Goal: Transaction & Acquisition: Purchase product/service

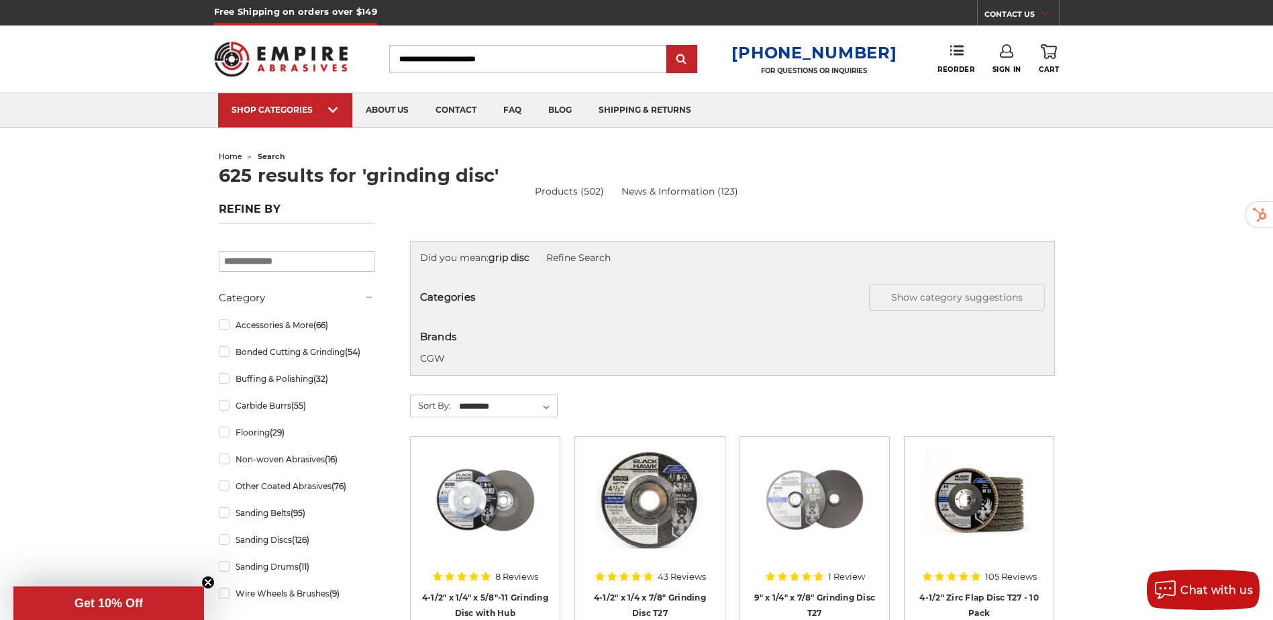
click at [456, 44] on div "Toggle menu Menu Search [PHONE_NUMBER] FOR QUESTIONS OR INQUIRIES Phone Reorder…" at bounding box center [637, 59] width 846 height 67
click at [462, 60] on input "Search" at bounding box center [527, 59] width 277 height 28
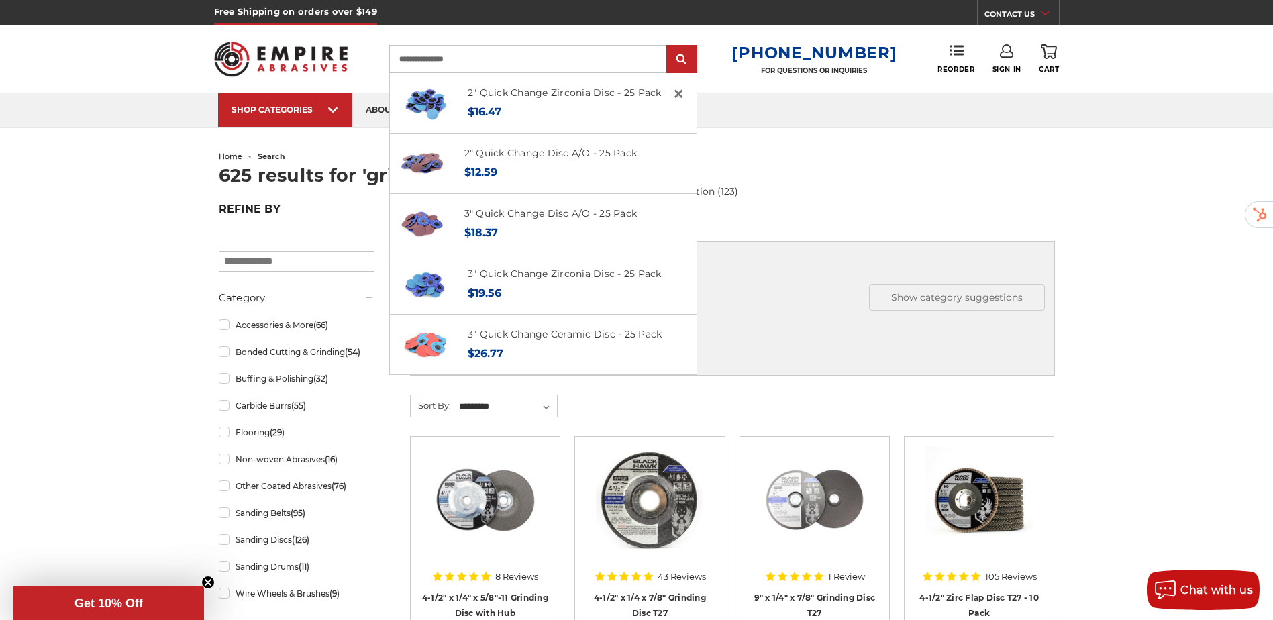
type input "**********"
click at [668, 46] on input "submit" at bounding box center [681, 59] width 27 height 27
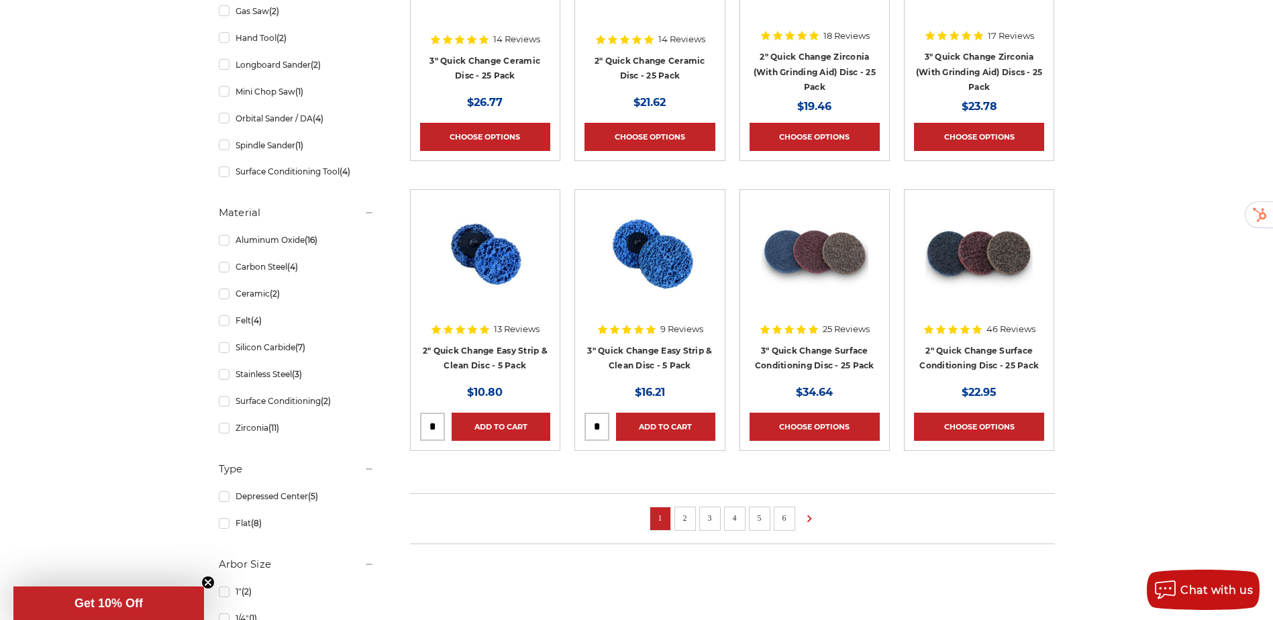
scroll to position [743, 0]
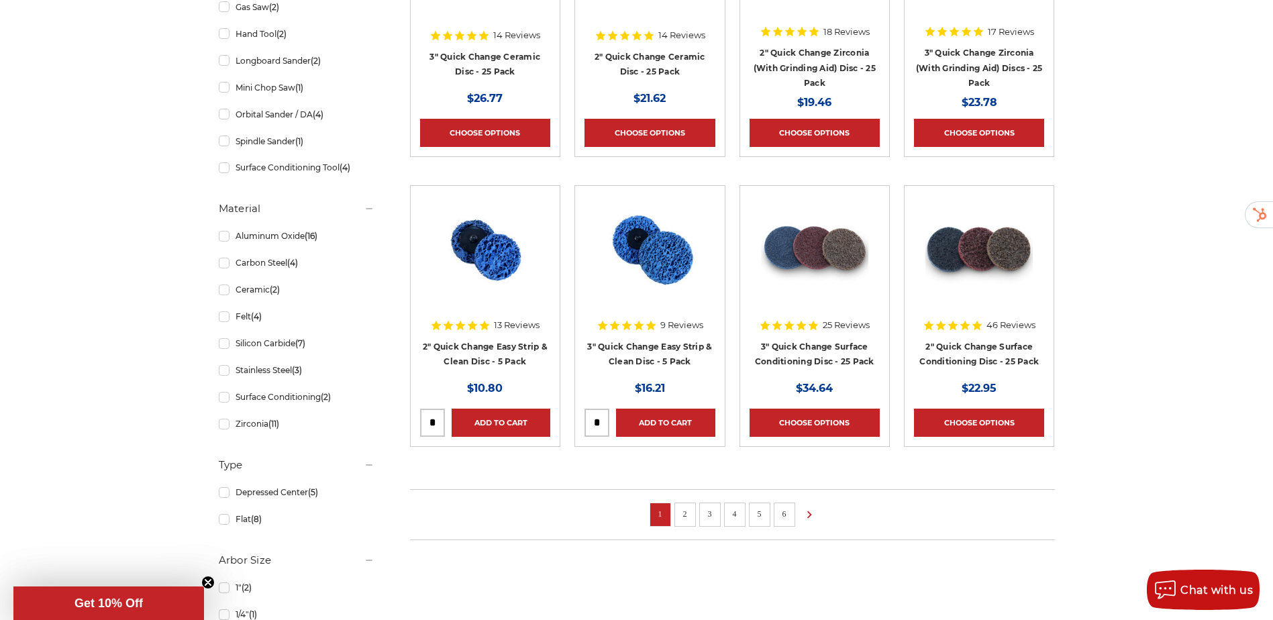
click at [688, 515] on link "2" at bounding box center [685, 514] width 13 height 15
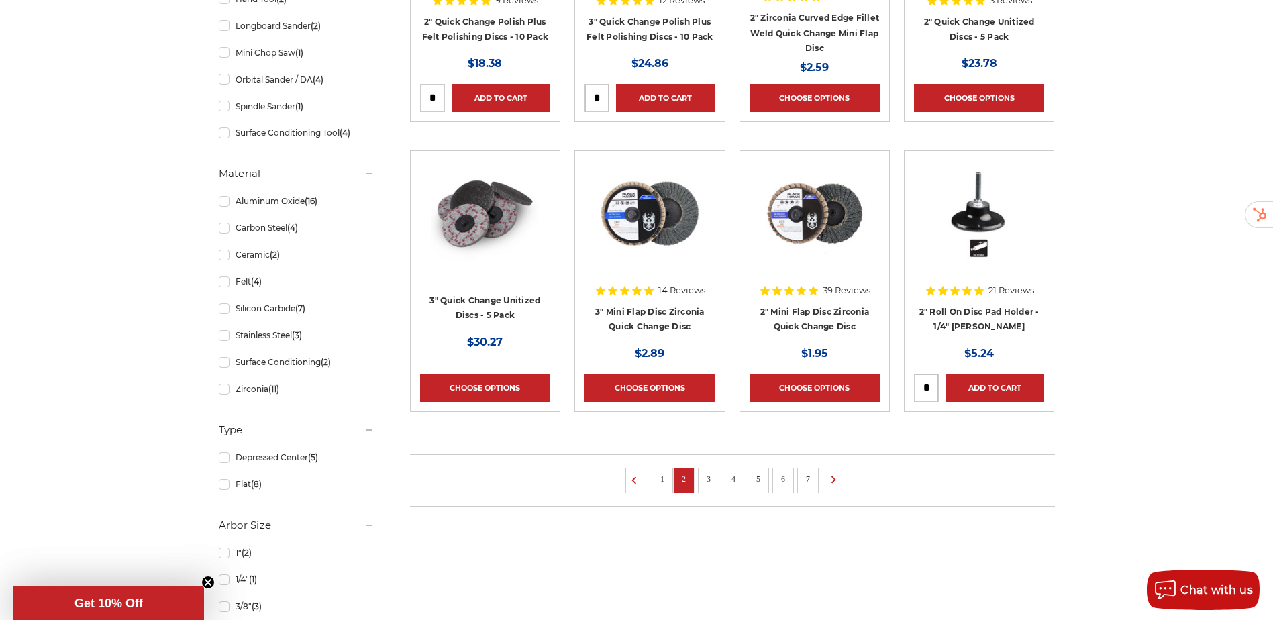
scroll to position [780, 0]
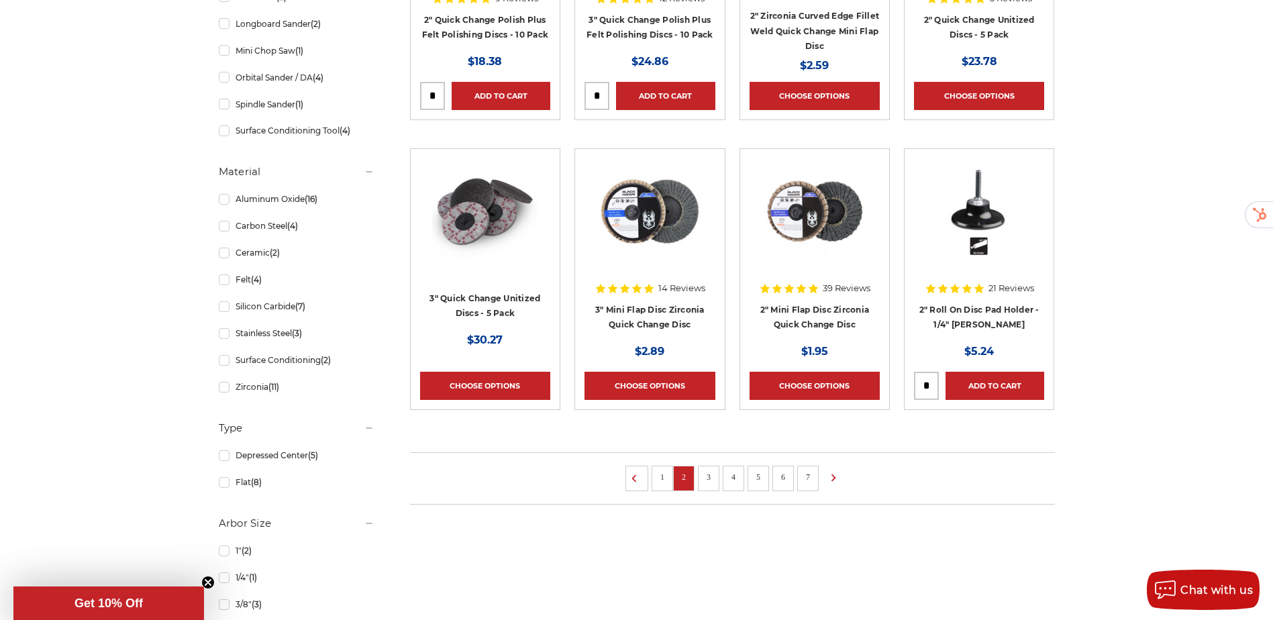
click at [712, 474] on link "3" at bounding box center [708, 477] width 13 height 15
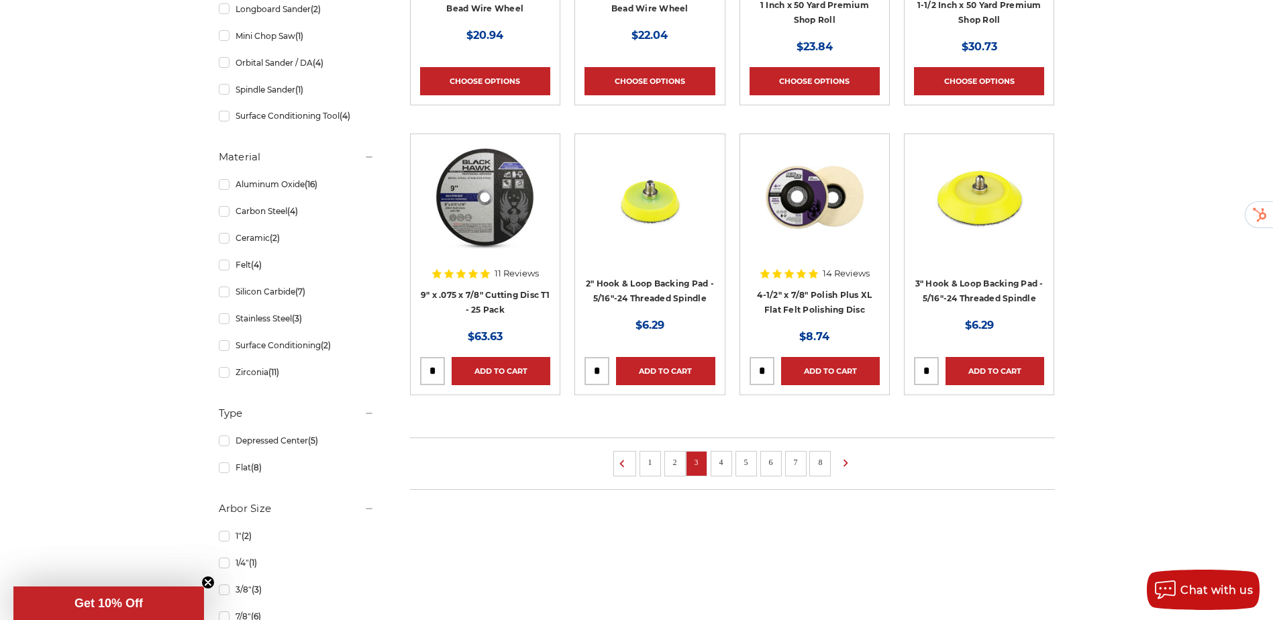
scroll to position [801, 0]
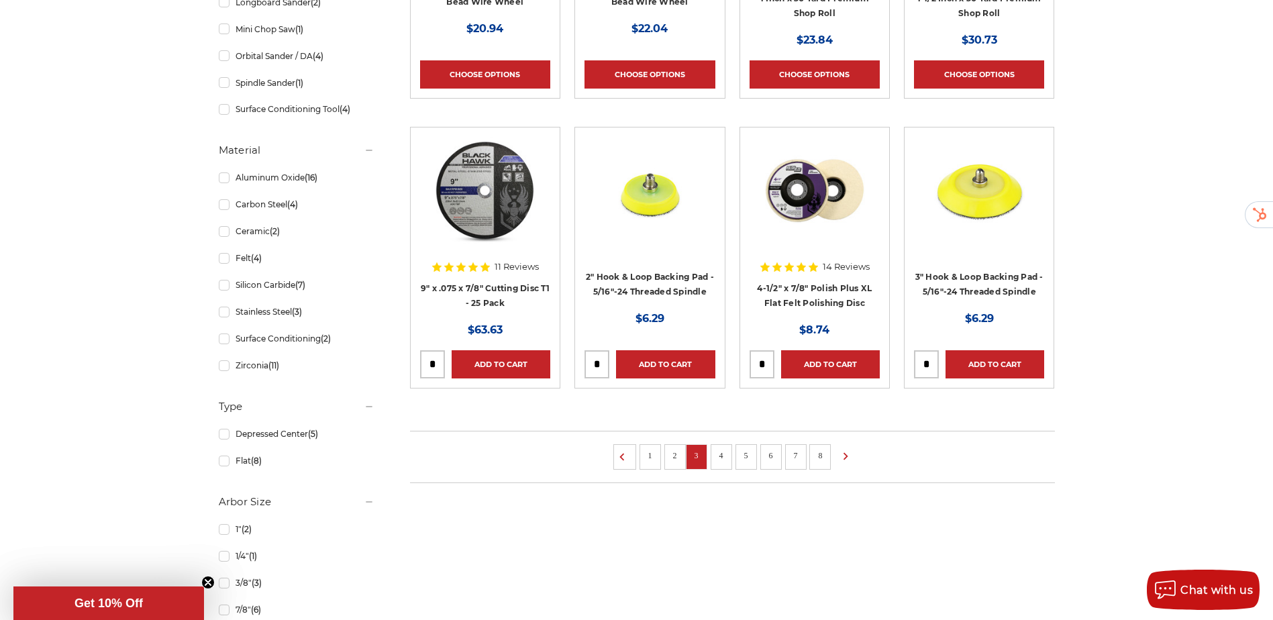
click at [646, 455] on link "1" at bounding box center [650, 455] width 13 height 15
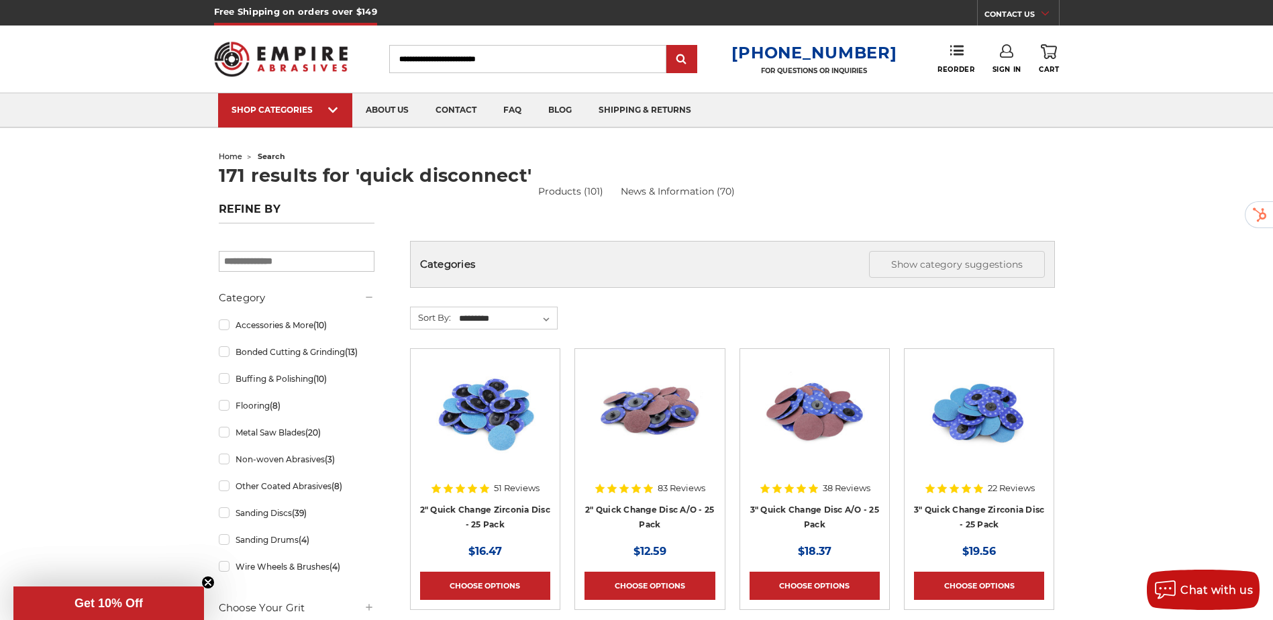
click at [554, 56] on input "Search" at bounding box center [527, 59] width 277 height 28
type input "**********"
click at [668, 46] on input "submit" at bounding box center [681, 59] width 27 height 27
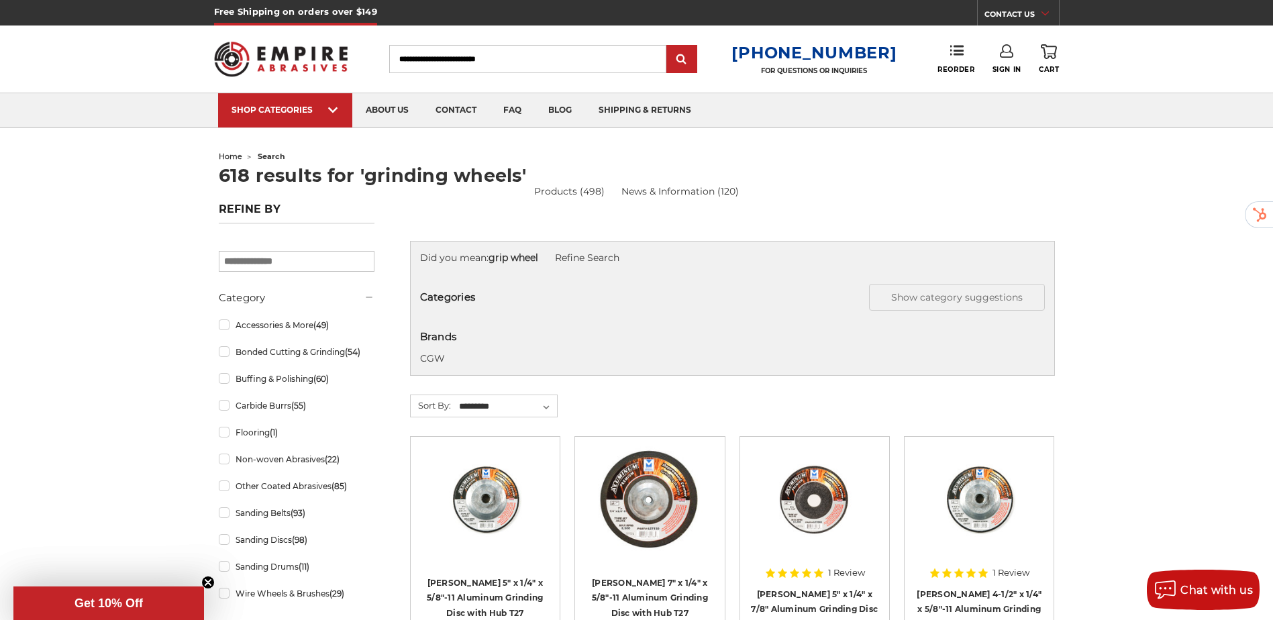
click at [523, 61] on input "Search" at bounding box center [527, 59] width 277 height 28
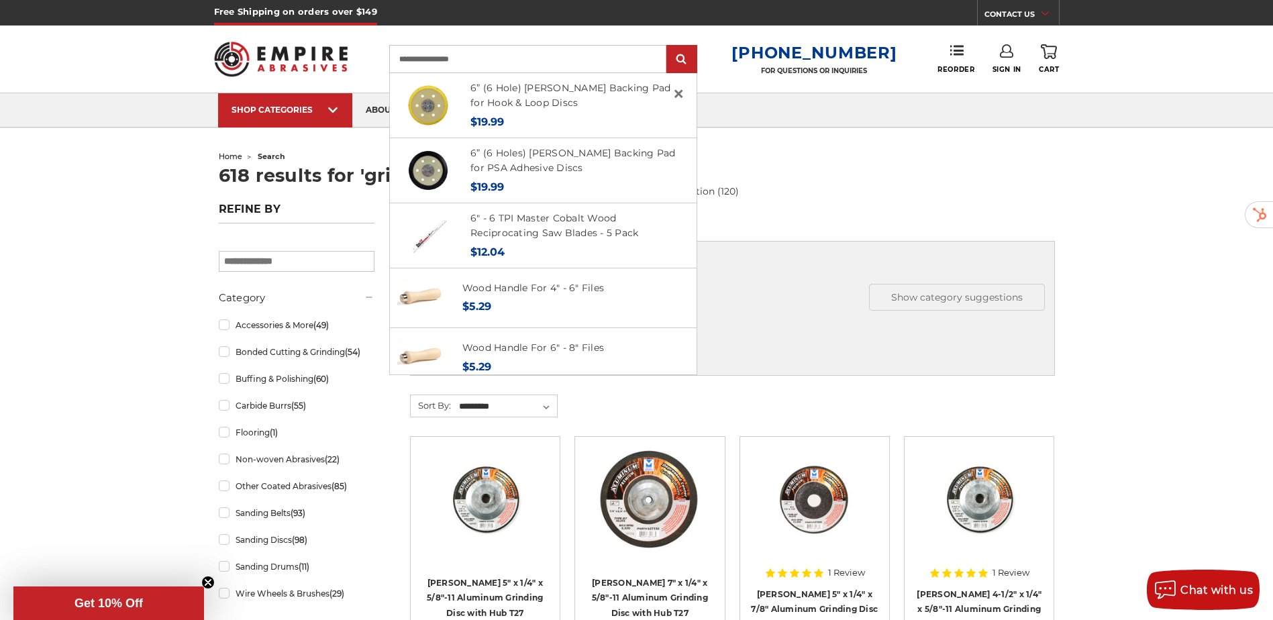
type input "**********"
click at [668, 46] on input "submit" at bounding box center [681, 59] width 27 height 27
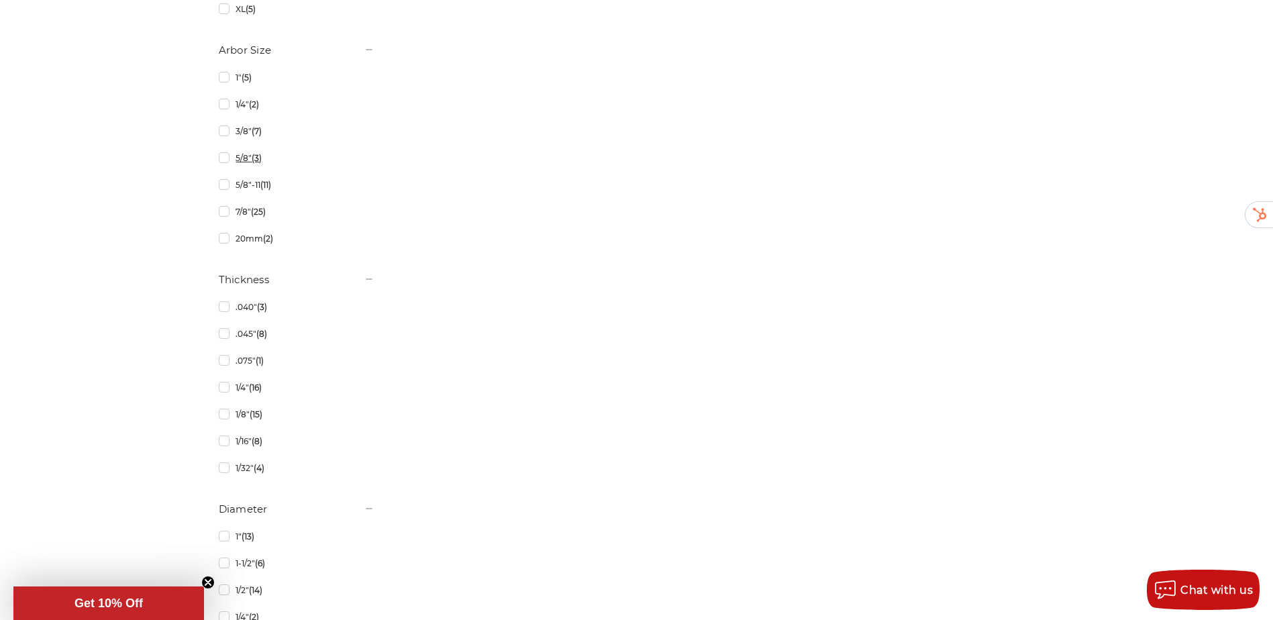
scroll to position [2107, 0]
click at [224, 411] on link "1/8" (15)" at bounding box center [297, 410] width 156 height 23
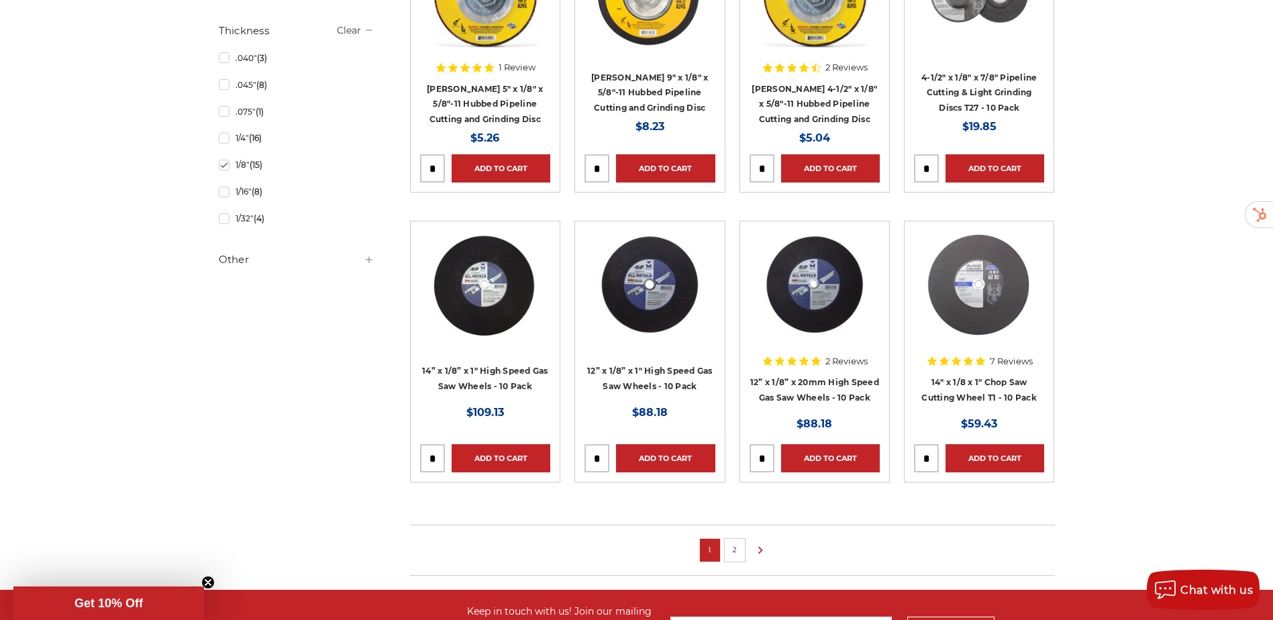
scroll to position [796, 0]
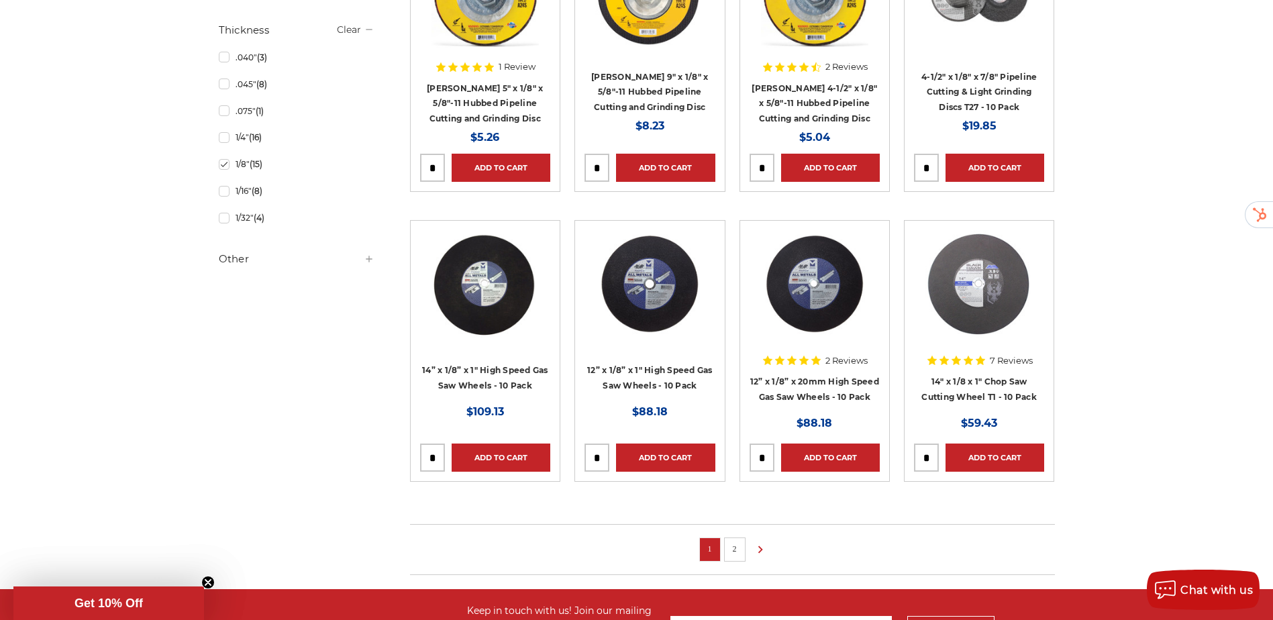
click at [732, 554] on link "2" at bounding box center [734, 549] width 13 height 15
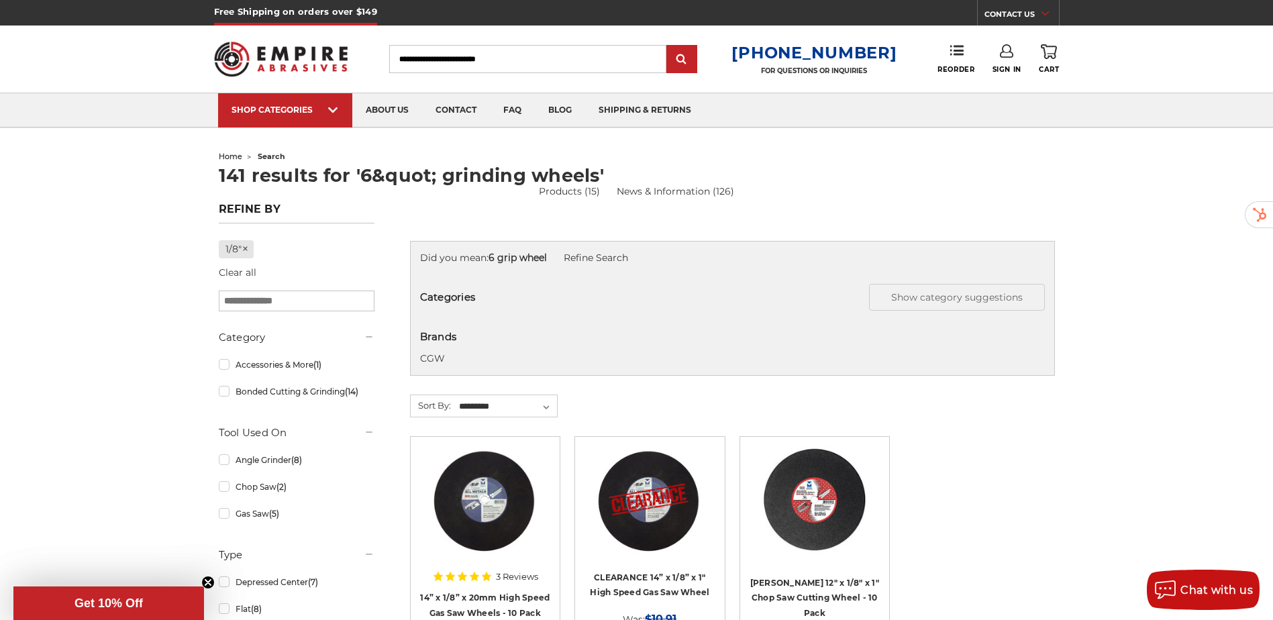
click at [519, 48] on input "Search" at bounding box center [527, 59] width 277 height 28
type input "*"
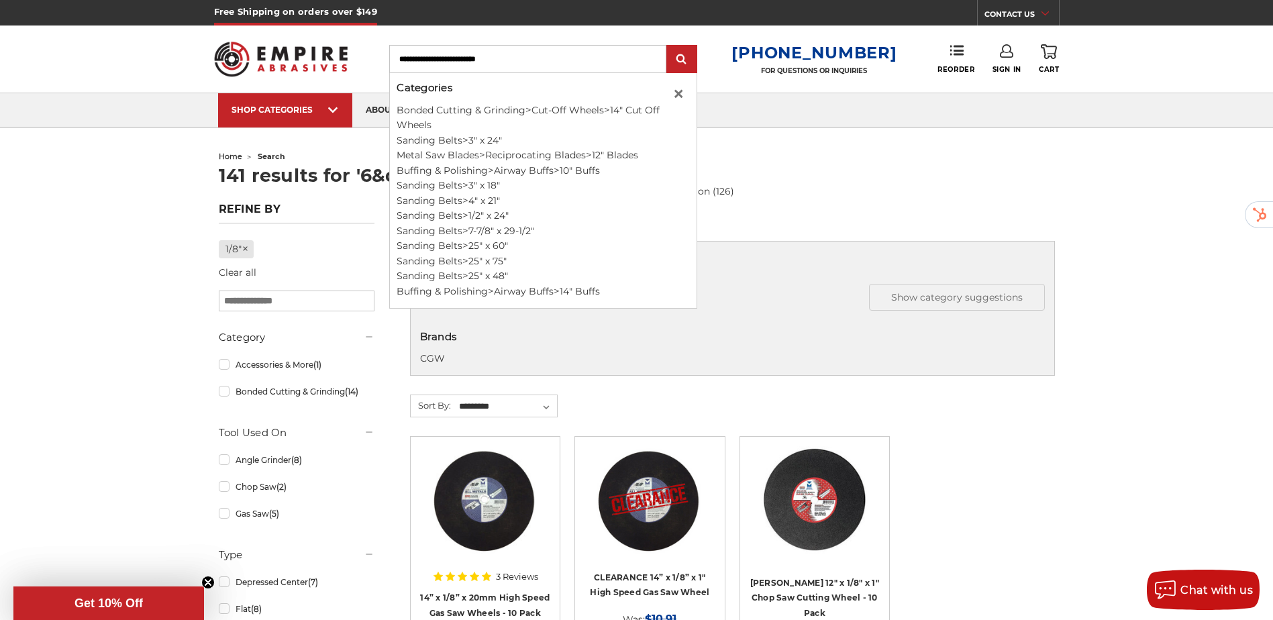
type input "*"
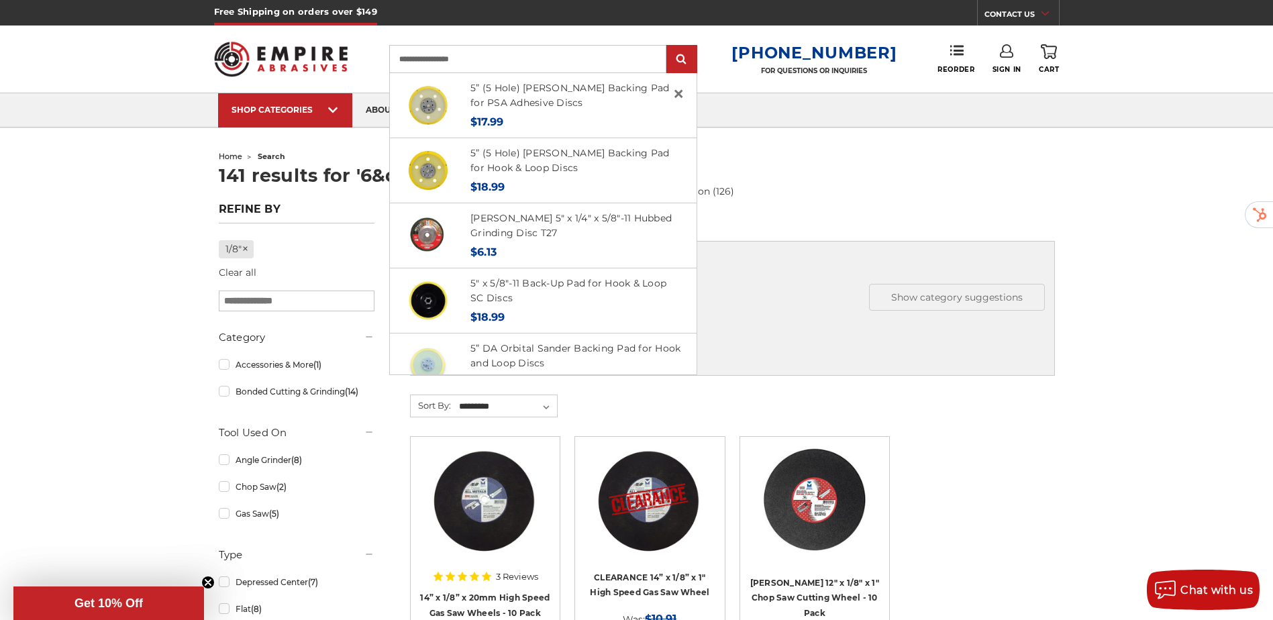
type input "**********"
click at [668, 46] on input "submit" at bounding box center [681, 59] width 27 height 27
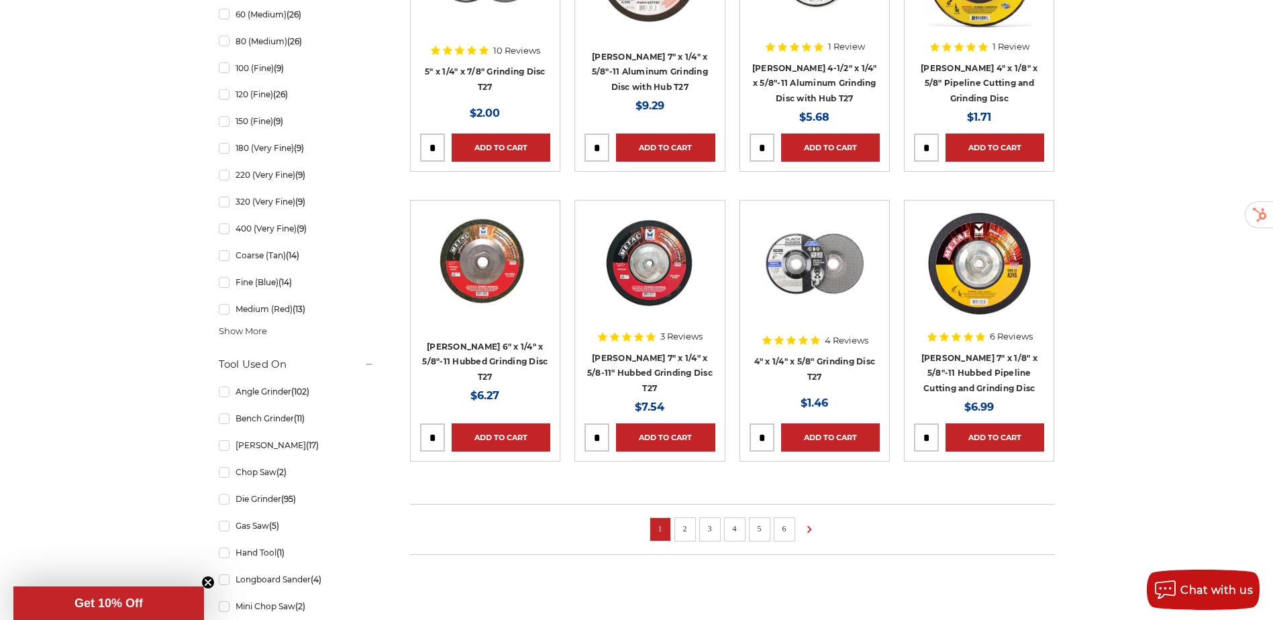
scroll to position [817, 0]
click at [680, 525] on link "2" at bounding box center [685, 528] width 13 height 15
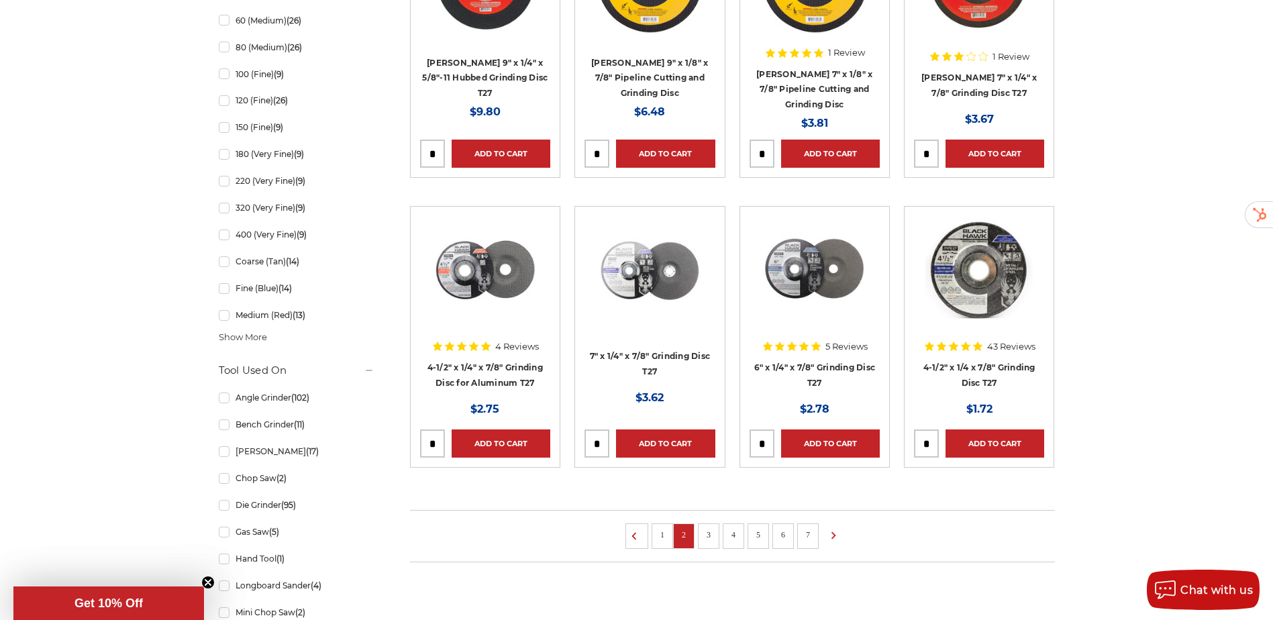
scroll to position [811, 0]
click at [711, 534] on link "3" at bounding box center [708, 534] width 13 height 15
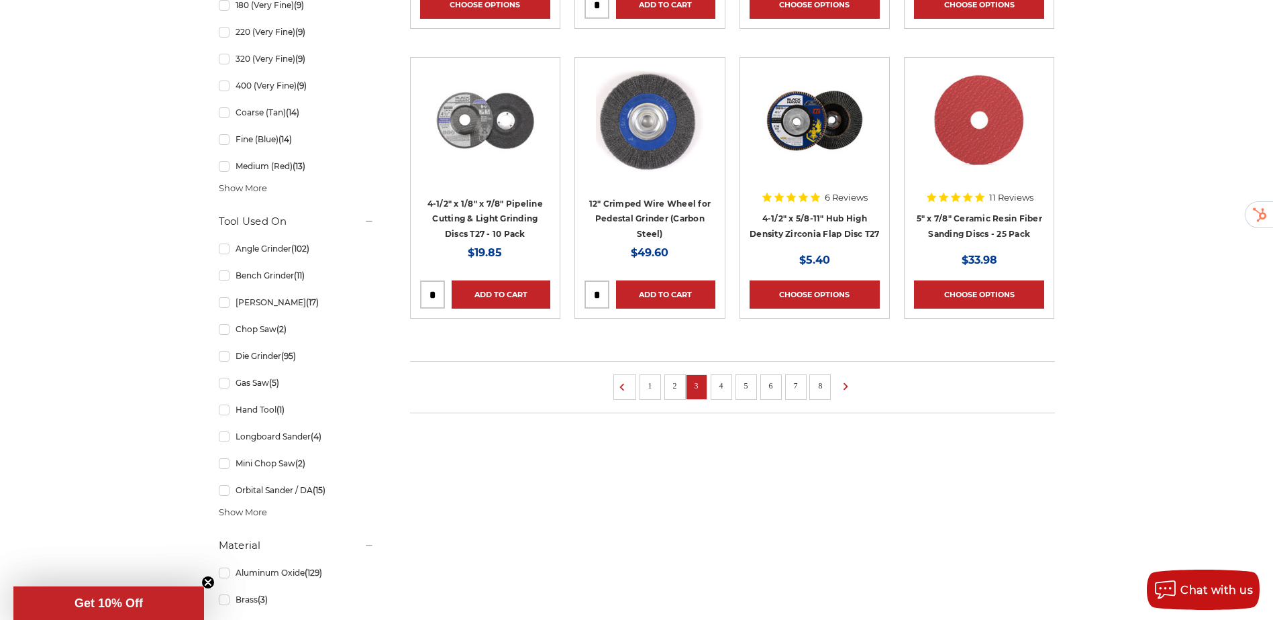
scroll to position [960, 0]
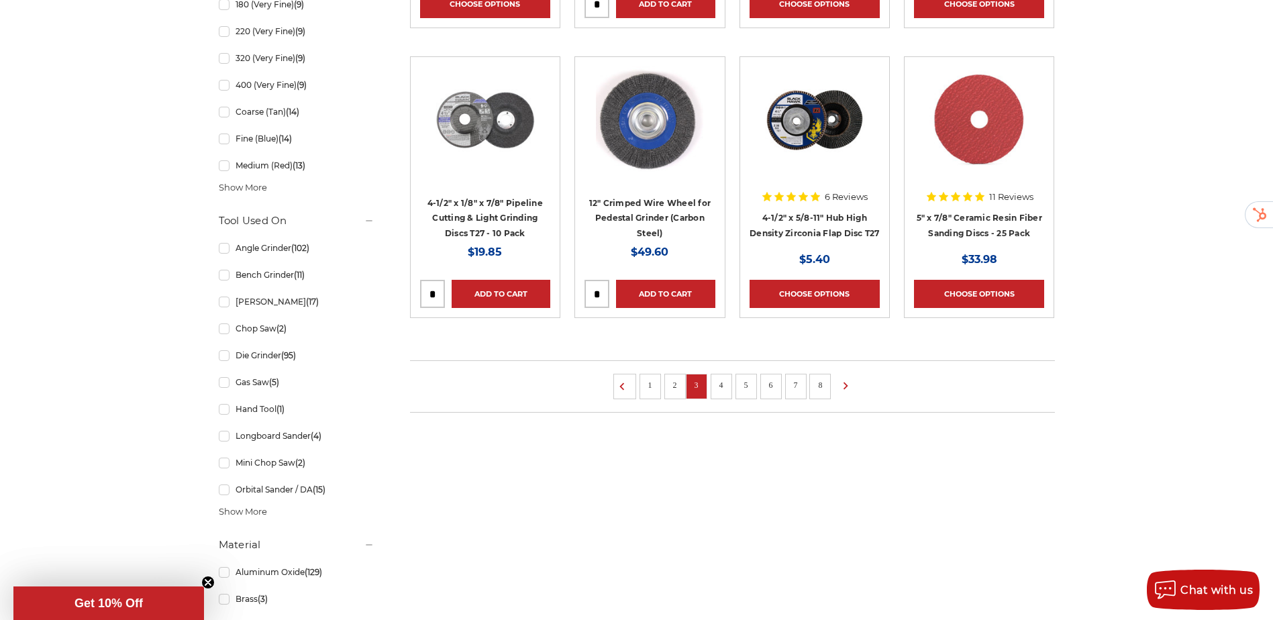
click at [671, 384] on link "2" at bounding box center [674, 385] width 13 height 15
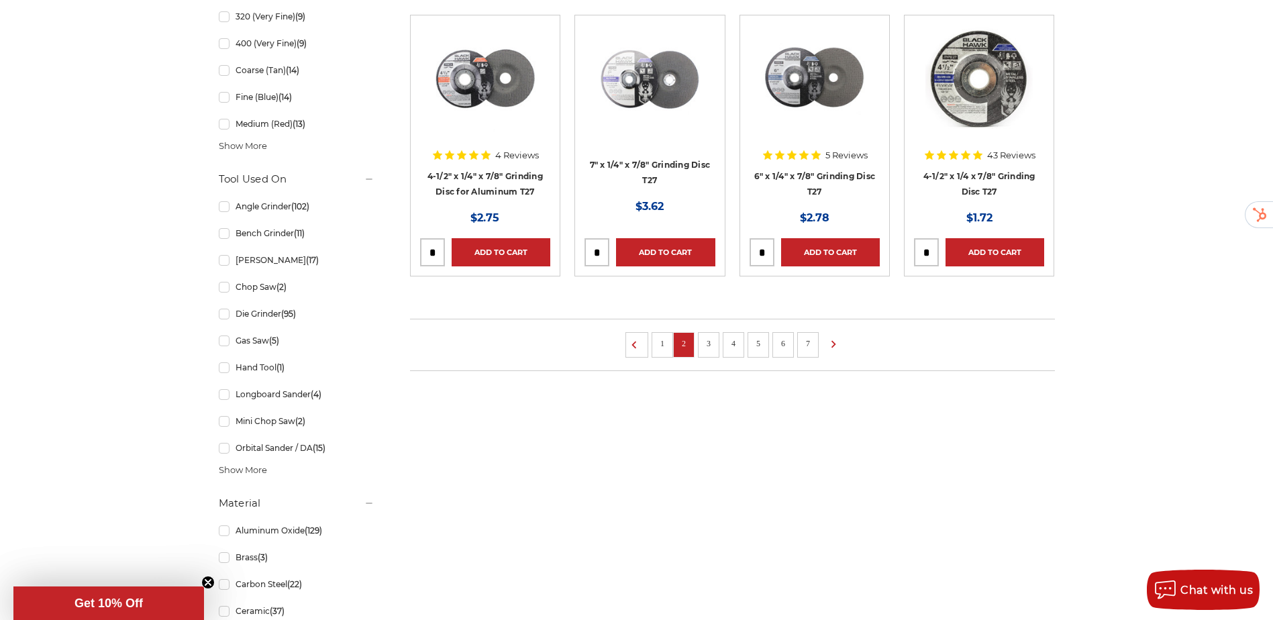
scroll to position [1002, 0]
click at [663, 344] on link "1" at bounding box center [662, 343] width 13 height 15
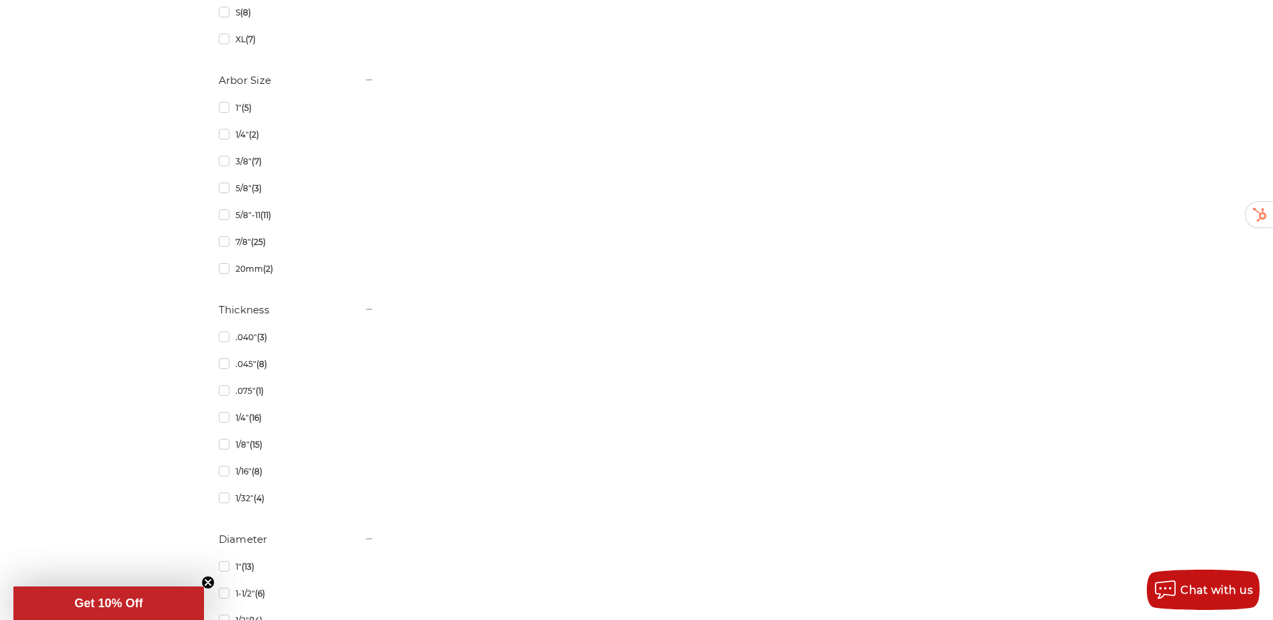
scroll to position [2073, 0]
click at [223, 448] on link "1/8" (15)" at bounding box center [297, 444] width 156 height 23
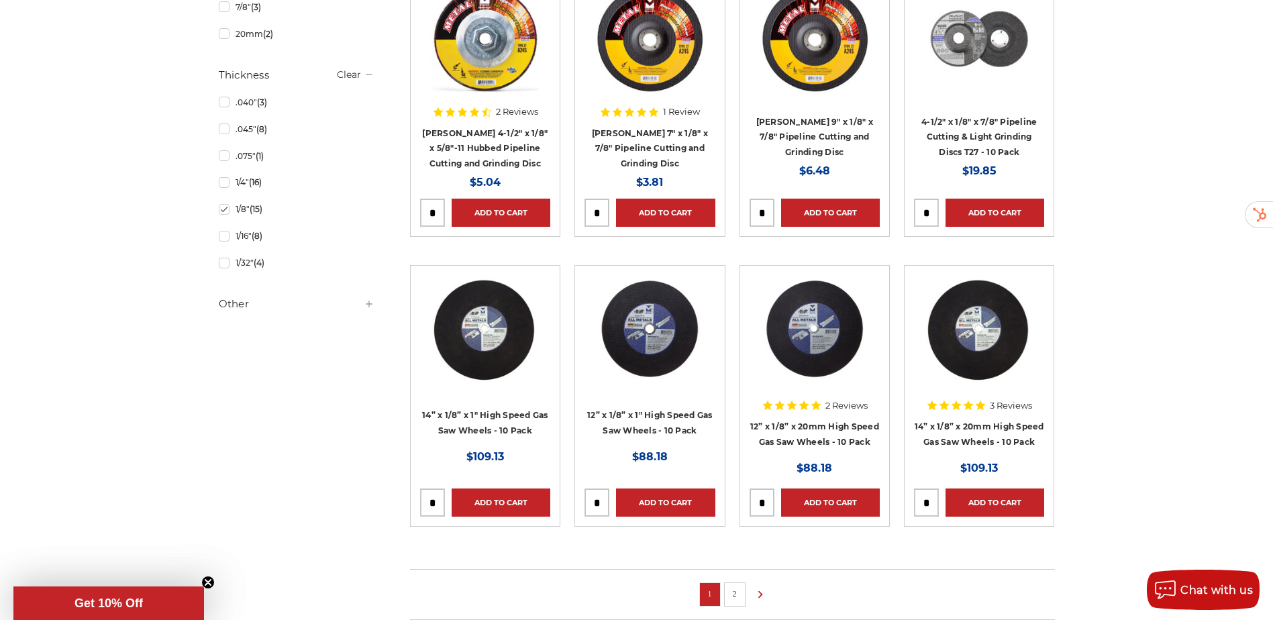
scroll to position [750, 0]
click at [740, 587] on link "2" at bounding box center [734, 594] width 13 height 15
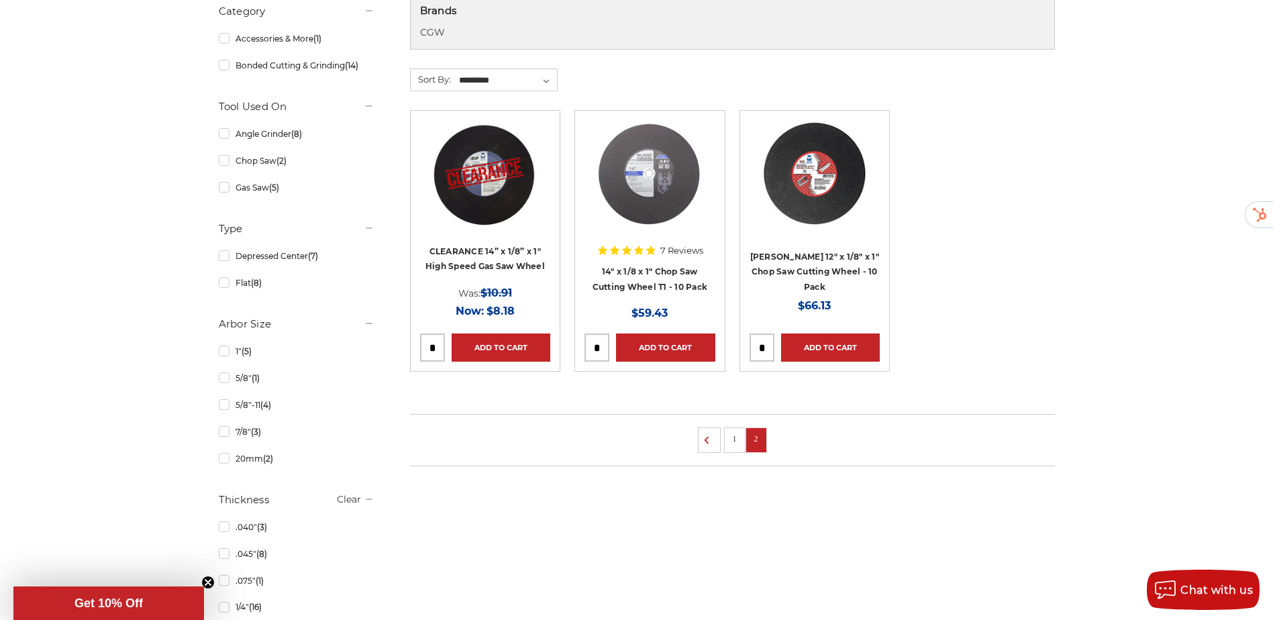
scroll to position [327, 0]
click at [732, 444] on link "1" at bounding box center [734, 438] width 13 height 15
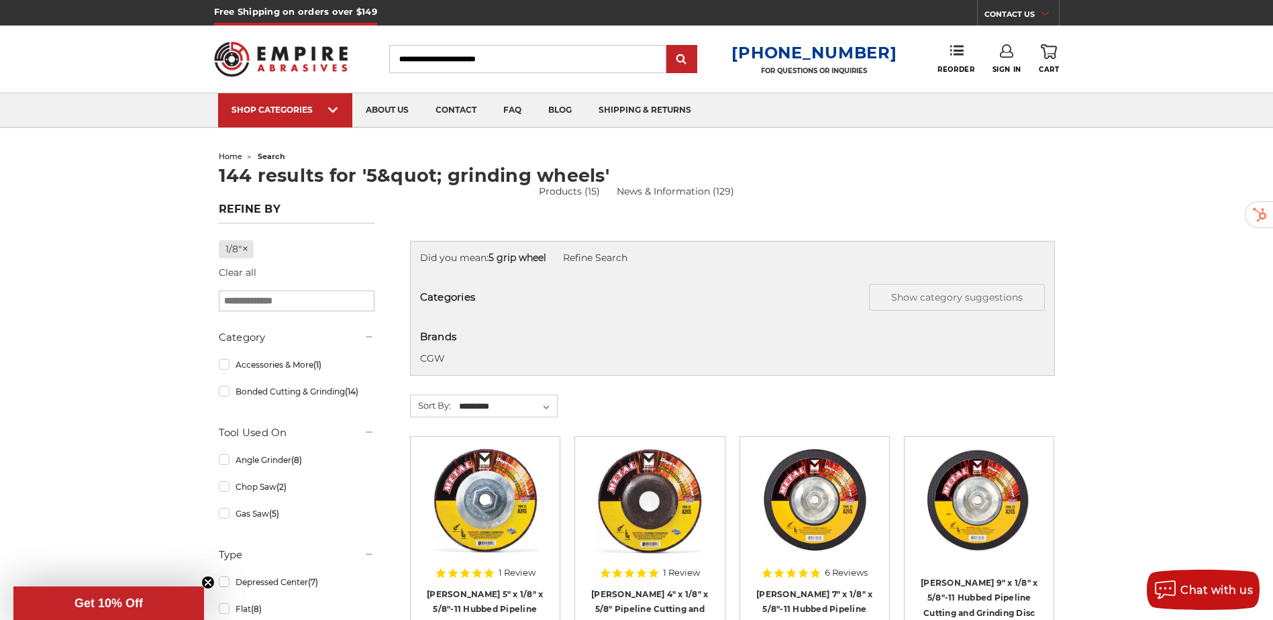
click at [543, 64] on input "Search" at bounding box center [527, 59] width 277 height 28
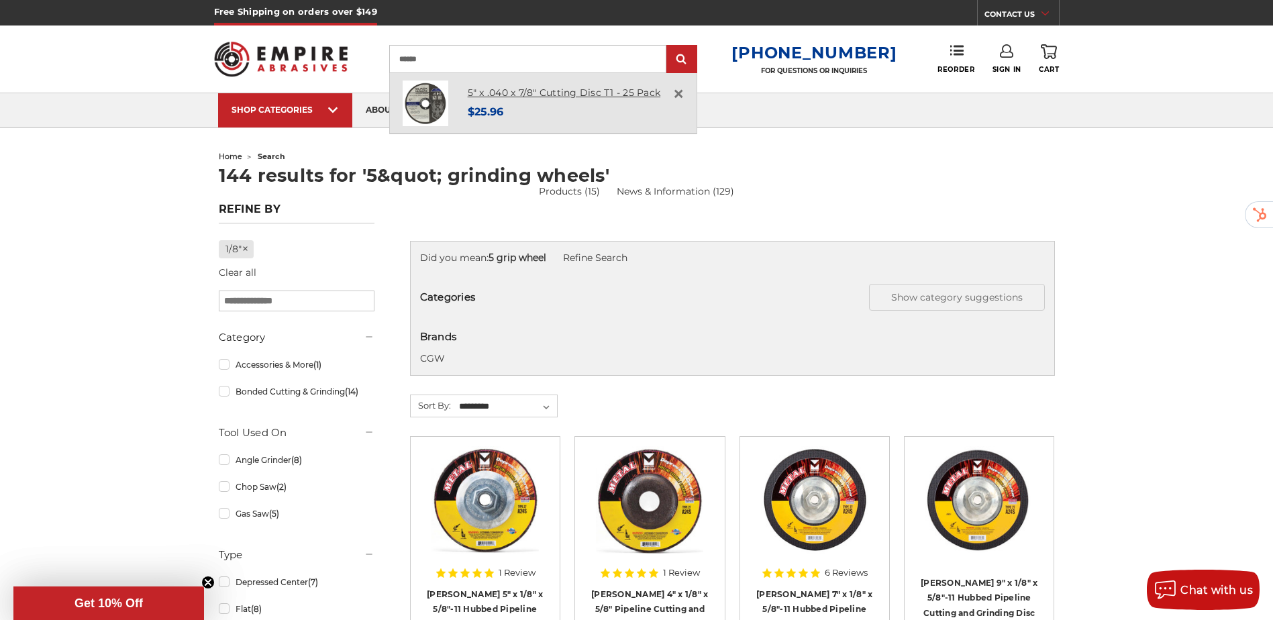
type input "******"
click at [547, 92] on link "5" x .040 x 7/8" Cutting Disc T1 - 25 Pack" at bounding box center [564, 93] width 193 height 12
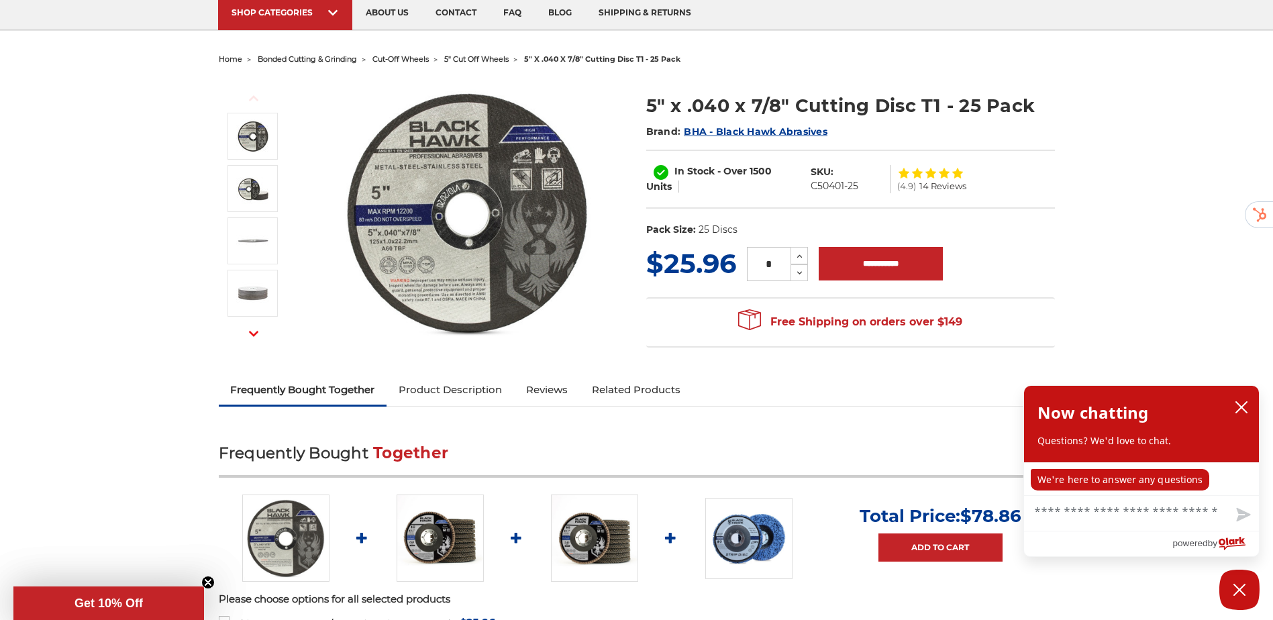
scroll to position [98, 0]
click at [1236, 407] on icon "close chatbox" at bounding box center [1241, 407] width 13 height 13
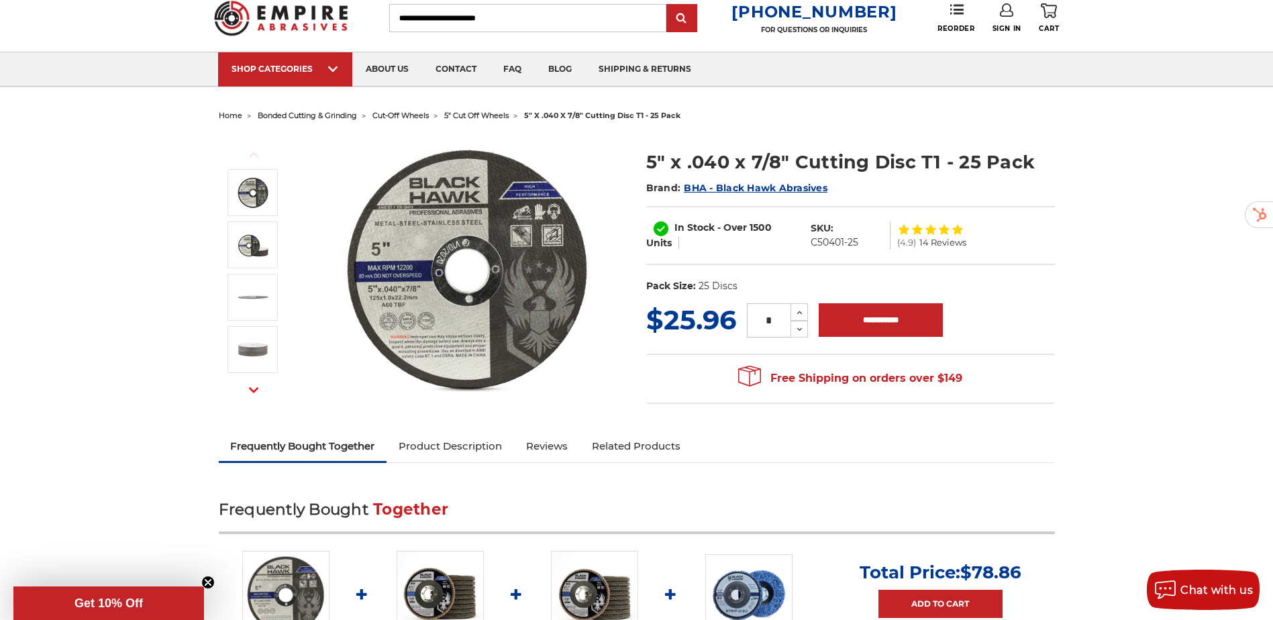
scroll to position [37, 0]
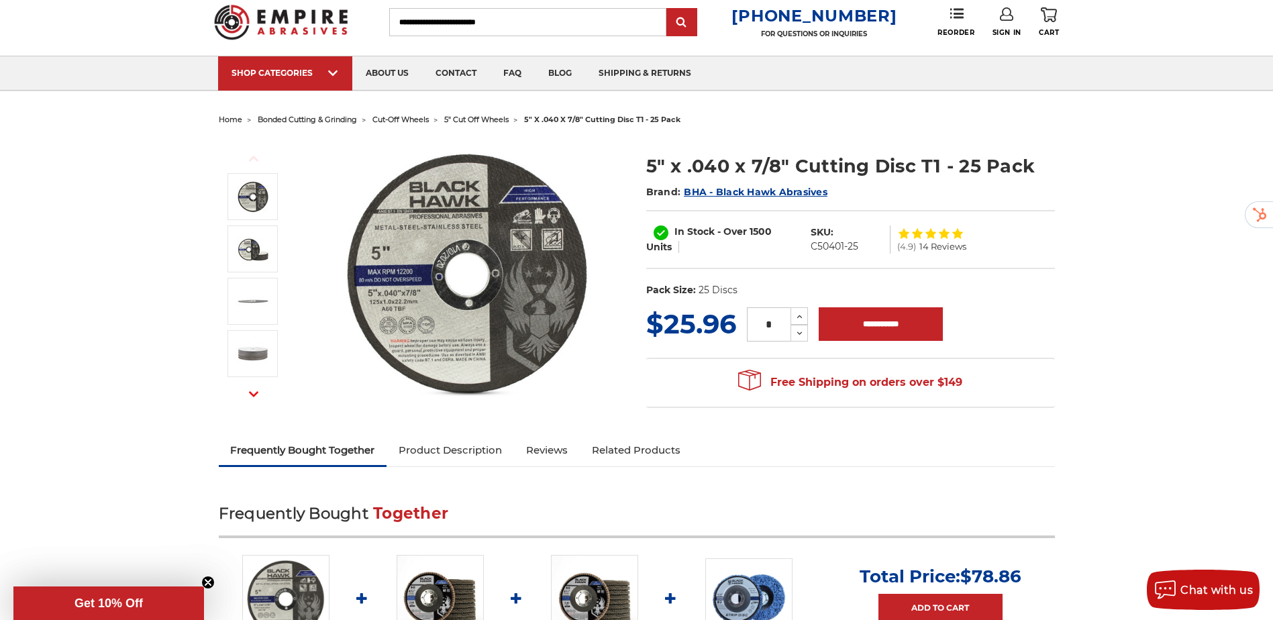
click at [456, 18] on input "Search" at bounding box center [527, 22] width 277 height 28
click at [550, 32] on input "Search" at bounding box center [527, 22] width 277 height 28
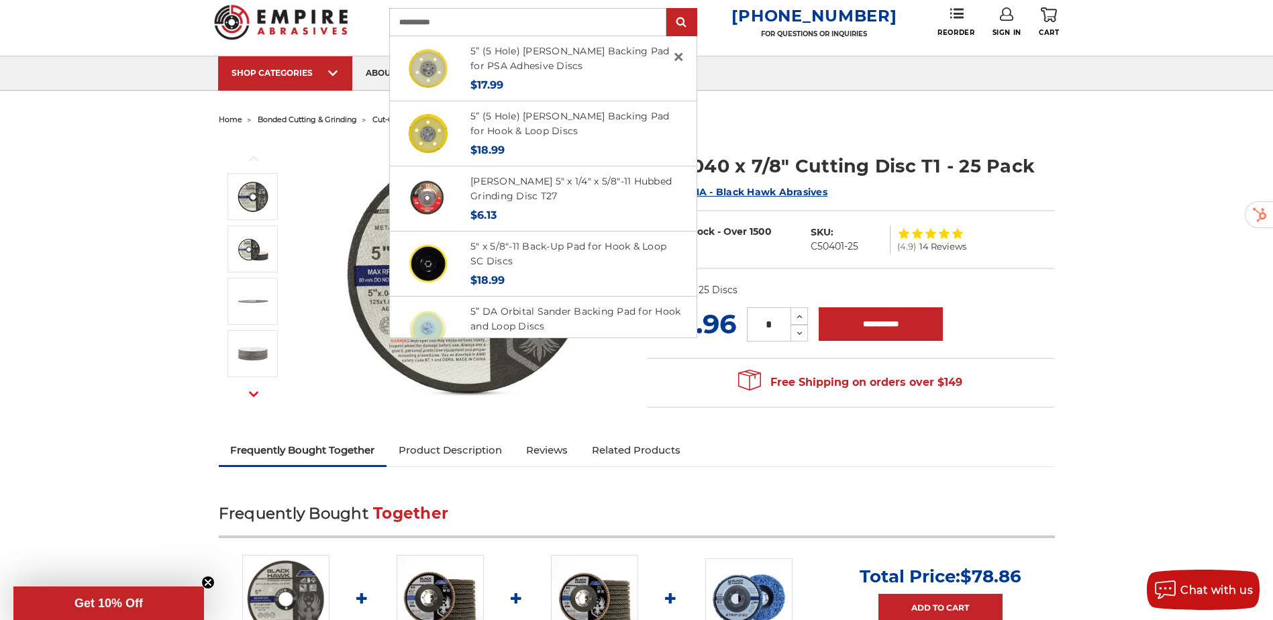
click at [466, 24] on input "**********" at bounding box center [527, 22] width 277 height 28
type input "**********"
click at [668, 9] on input "submit" at bounding box center [681, 22] width 27 height 27
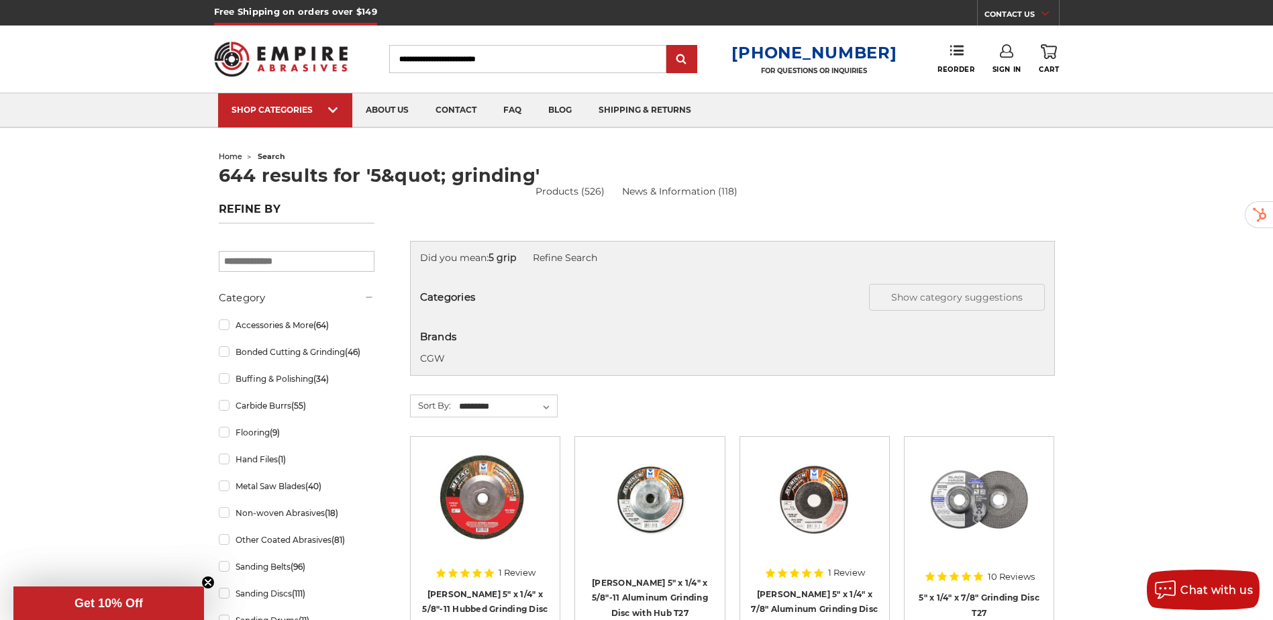
click at [517, 62] on input "Search" at bounding box center [527, 59] width 277 height 28
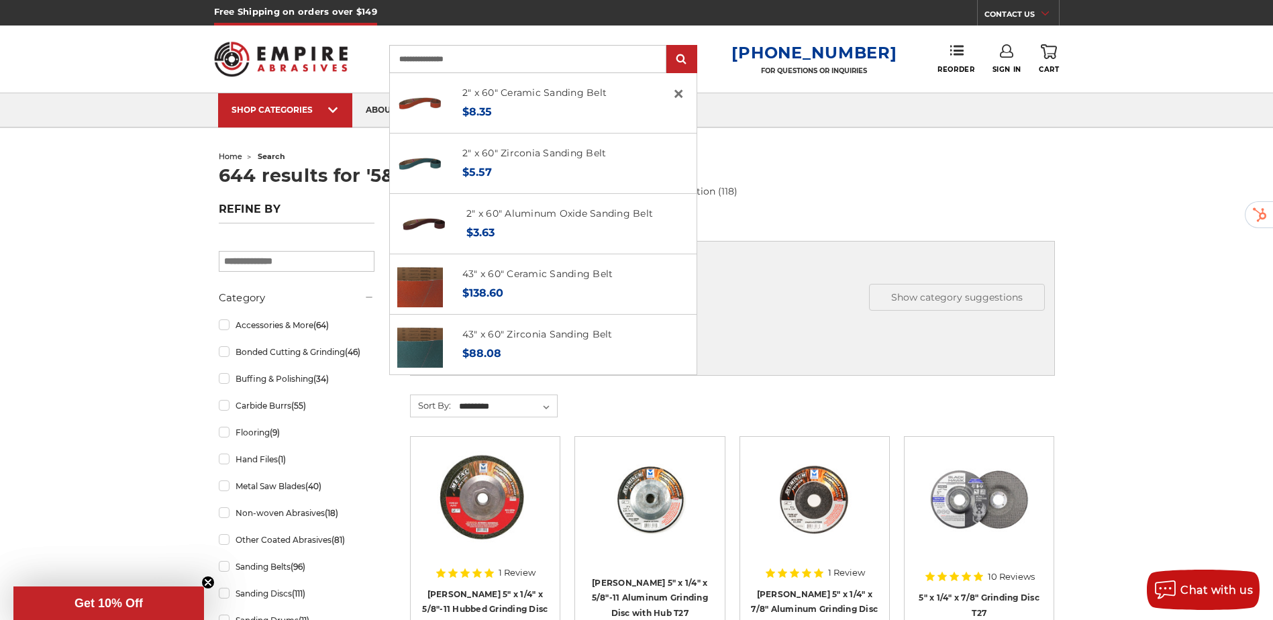
type input "**********"
click at [668, 46] on input "submit" at bounding box center [681, 59] width 27 height 27
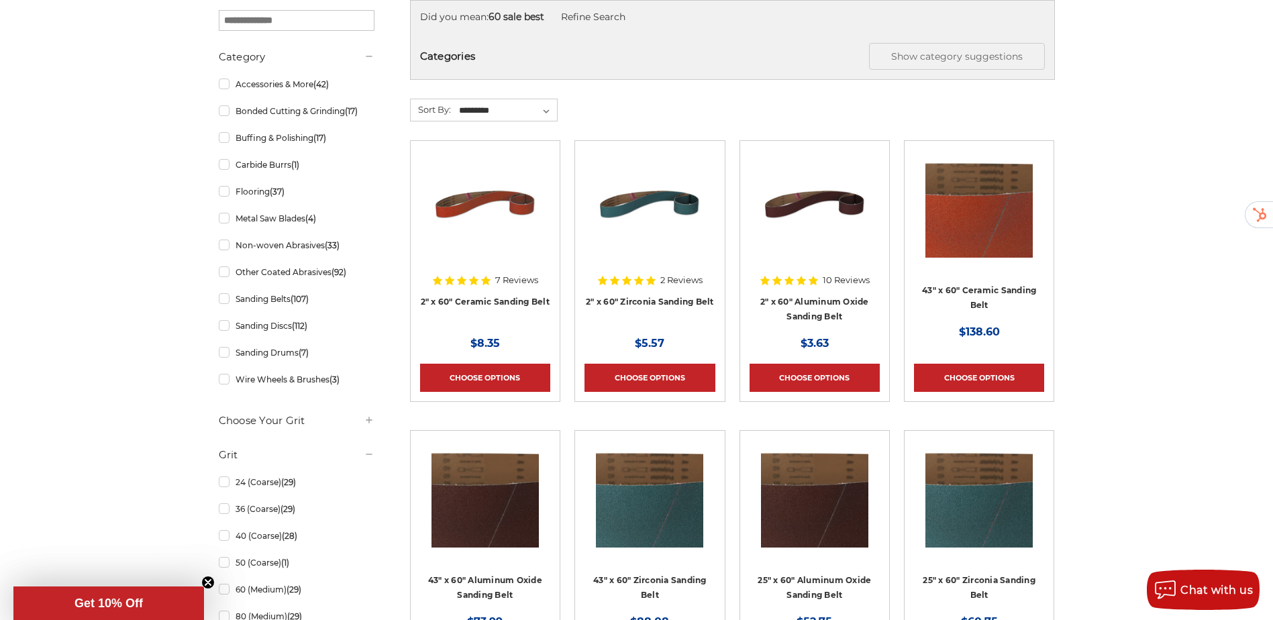
scroll to position [240, 0]
